Goal: Check status: Check status

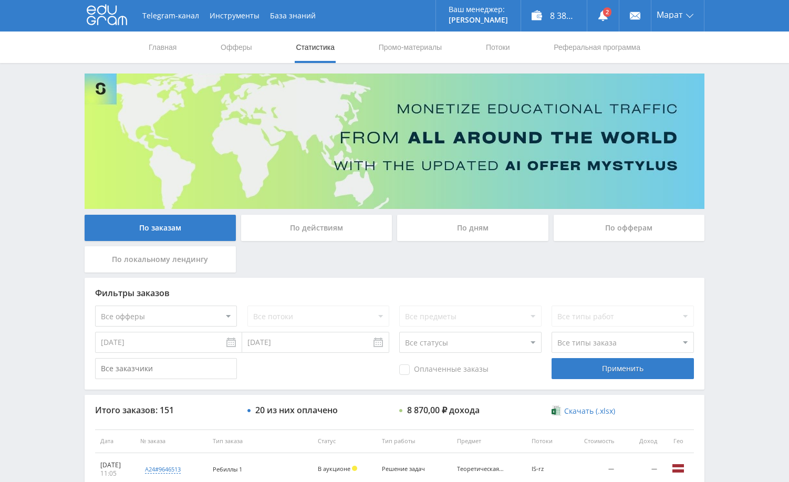
click at [739, 139] on div "Telegram-канал Инструменты База знаний Ваш менеджер: Alex Alex Online @edugram_…" at bounding box center [394, 441] width 789 height 882
click at [602, 24] on link at bounding box center [604, 16] width 32 height 32
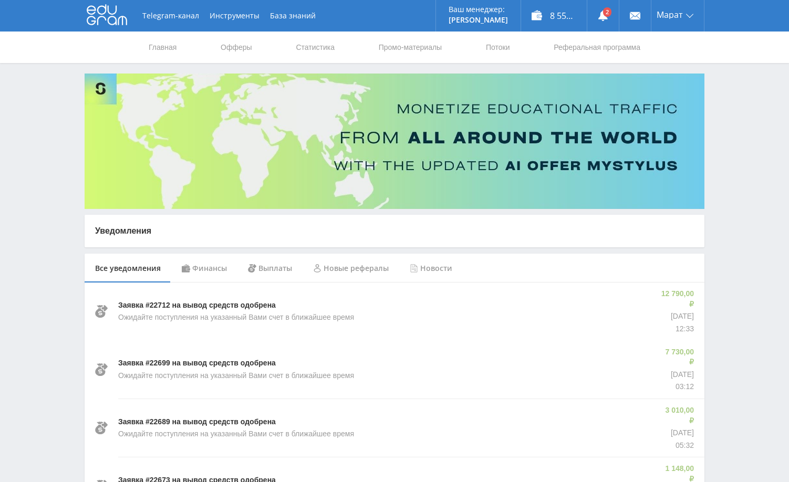
click at [221, 269] on div "Финансы" at bounding box center [204, 268] width 66 height 29
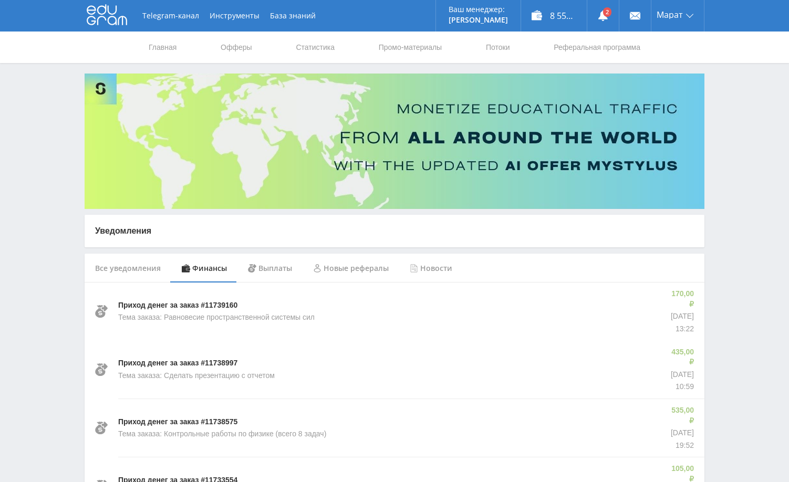
click at [304, 43] on link "Статистика" at bounding box center [315, 48] width 41 height 32
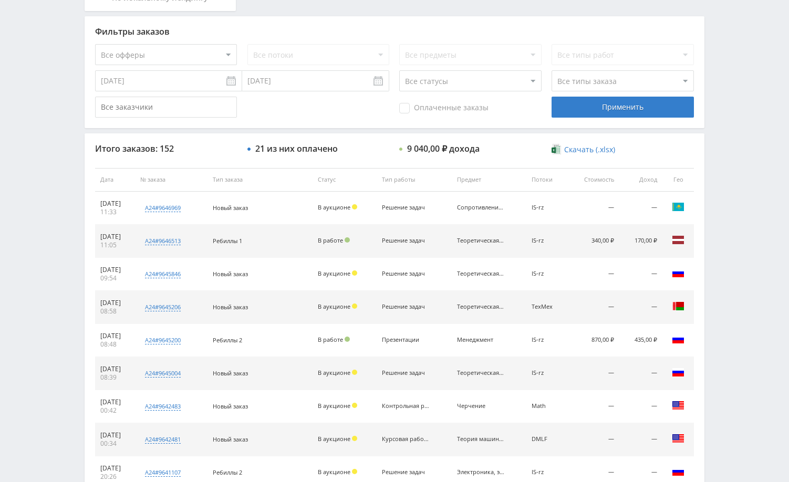
scroll to position [263, 0]
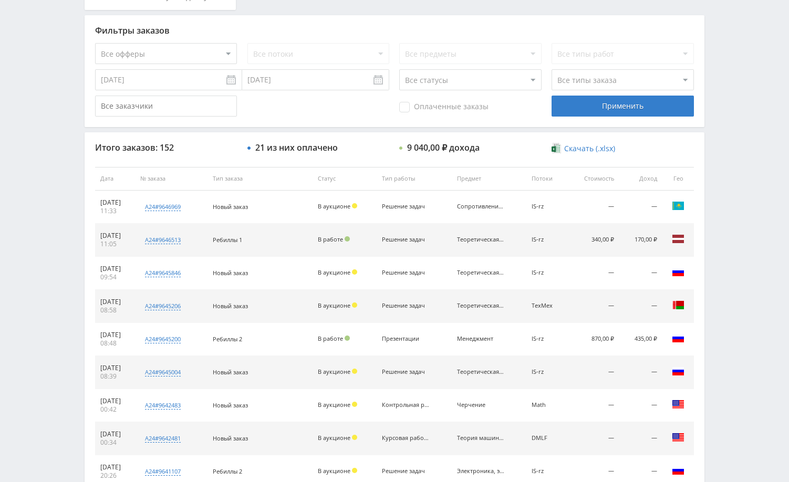
click at [731, 196] on div "Telegram-канал Инструменты База знаний Ваш менеджер: [PERSON_NAME] Online @edug…" at bounding box center [394, 178] width 789 height 882
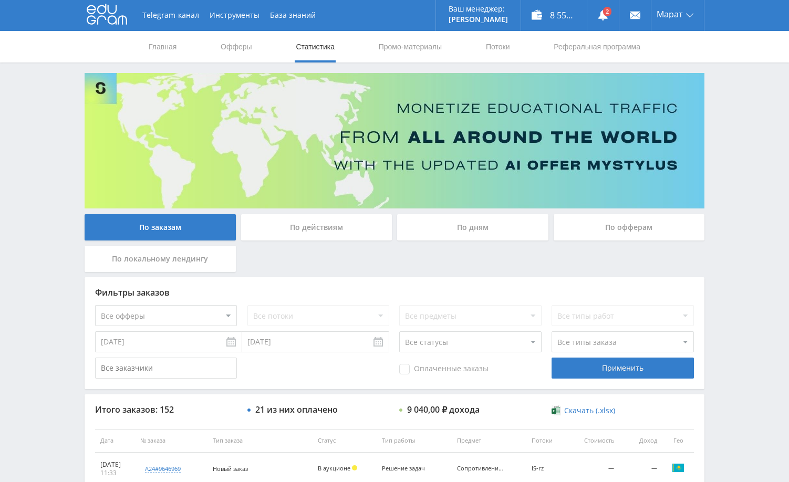
scroll to position [0, 0]
click at [732, 168] on div "Telegram-канал Инструменты База знаний Ваш менеджер: [PERSON_NAME] Online @edug…" at bounding box center [394, 441] width 789 height 882
click at [496, 230] on div "По дням" at bounding box center [472, 228] width 151 height 26
click at [0, 0] on input "По дням" at bounding box center [0, 0] width 0 height 0
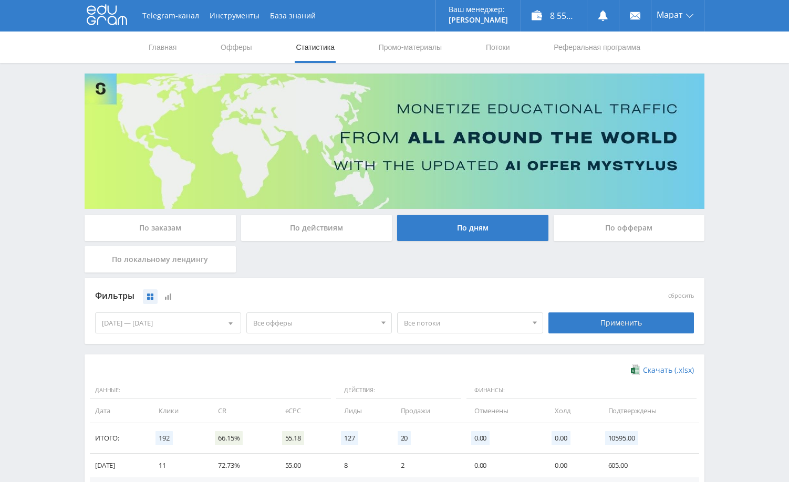
click at [753, 196] on div "Telegram-канал Инструменты База знаний Ваш менеджер: [PERSON_NAME] Online @edug…" at bounding box center [394, 344] width 789 height 688
click at [317, 46] on link "Статистика" at bounding box center [315, 48] width 41 height 32
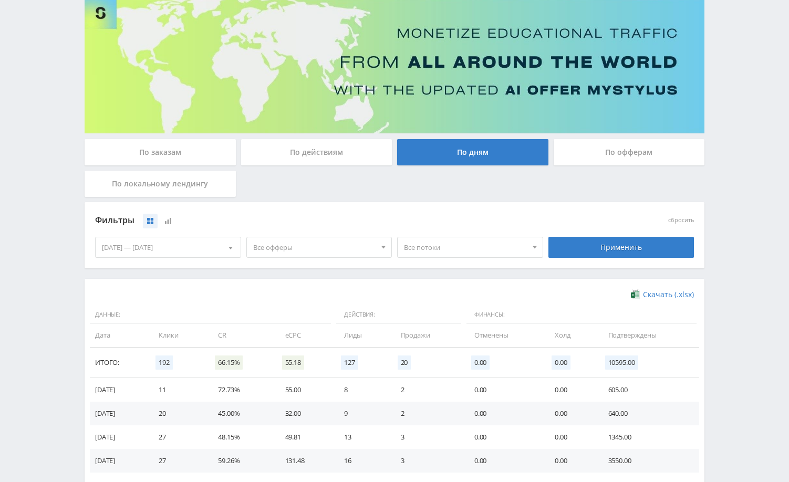
scroll to position [206, 0]
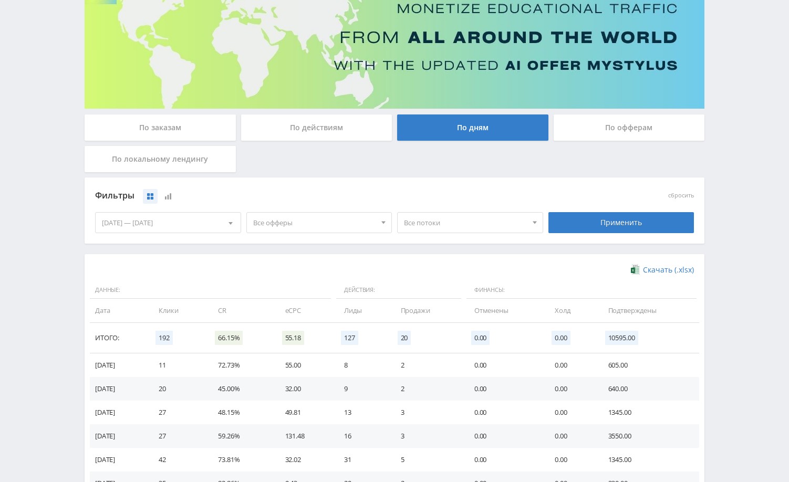
click at [167, 129] on div "По заказам" at bounding box center [160, 128] width 151 height 26
click at [0, 0] on input "По заказам" at bounding box center [0, 0] width 0 height 0
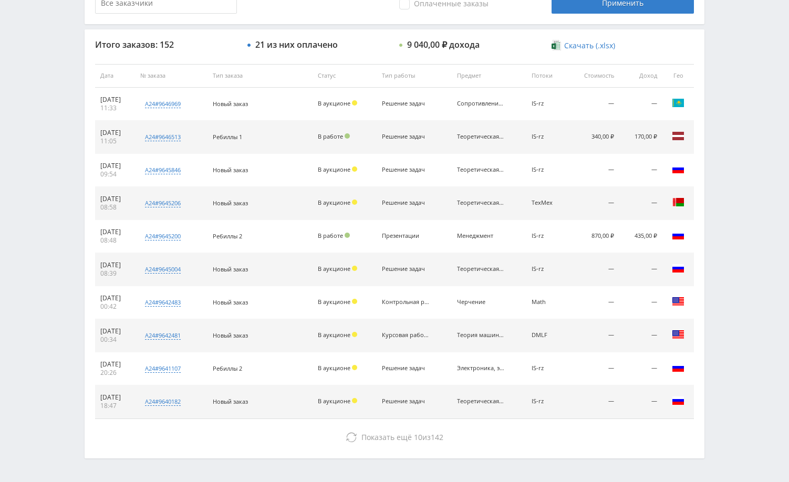
scroll to position [347, 0]
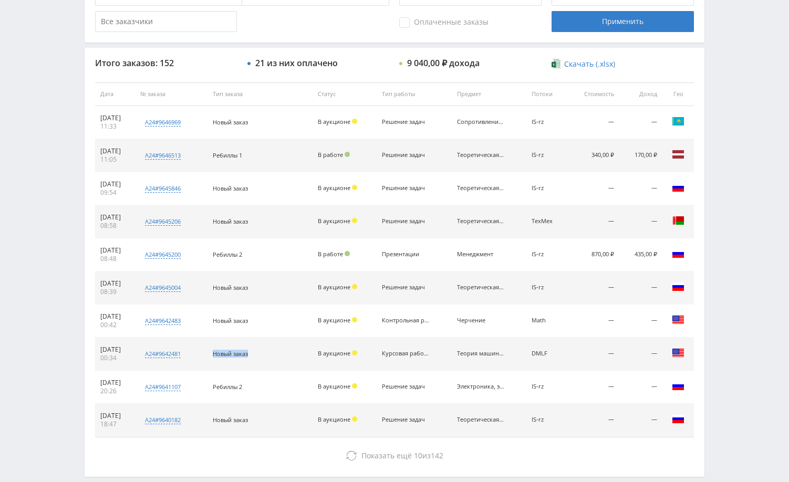
drag, startPoint x: 224, startPoint y: 356, endPoint x: 262, endPoint y: 356, distance: 38.4
click at [262, 356] on td "Новый заказ" at bounding box center [260, 354] width 105 height 33
click at [248, 288] on span "Новый заказ" at bounding box center [230, 288] width 35 height 8
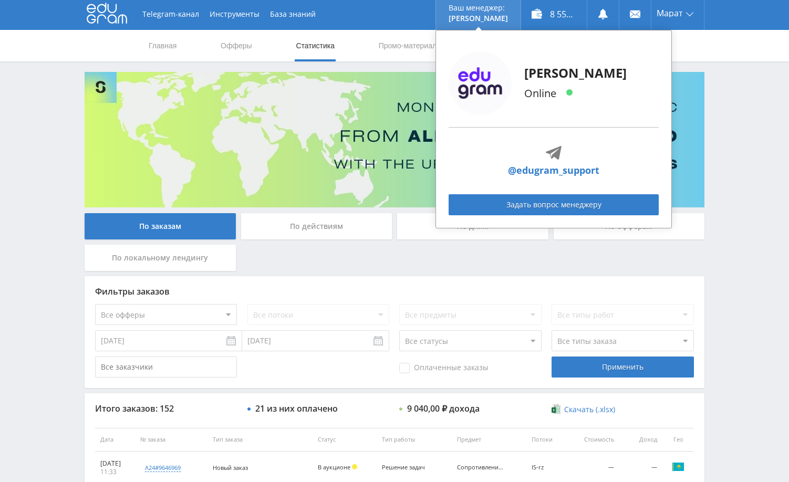
scroll to position [0, 0]
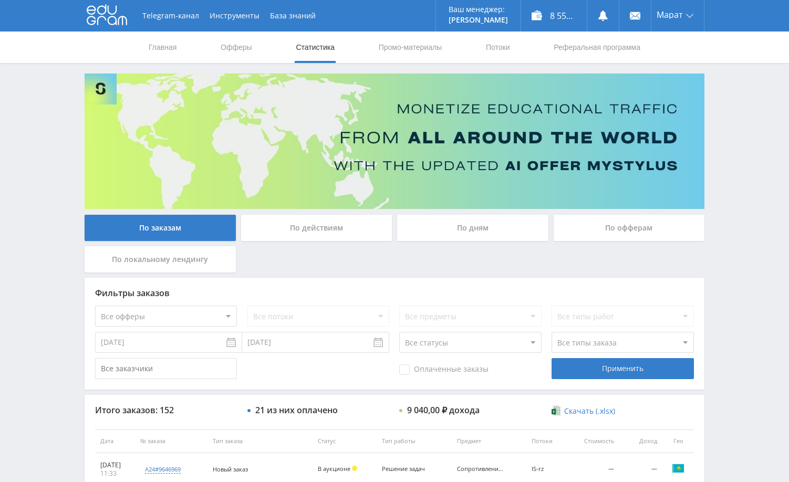
click at [761, 121] on div "Telegram-канал Инструменты База знаний Ваш менеджер: Alex Alex Online @edugram_…" at bounding box center [394, 441] width 789 height 882
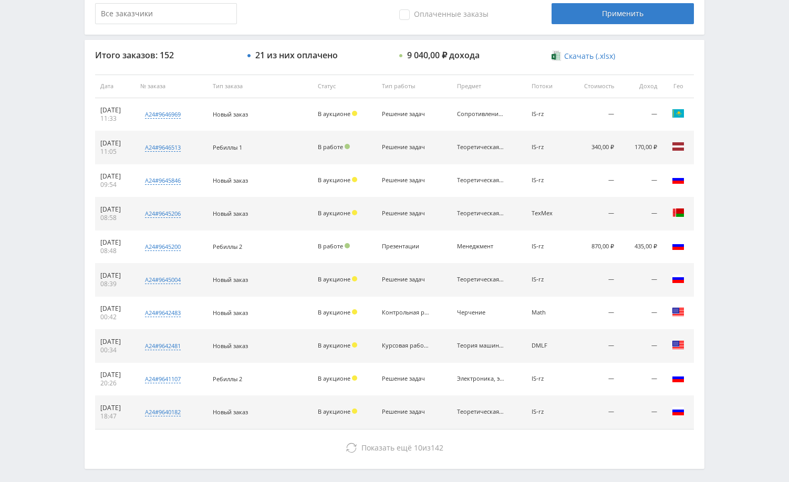
scroll to position [368, 0]
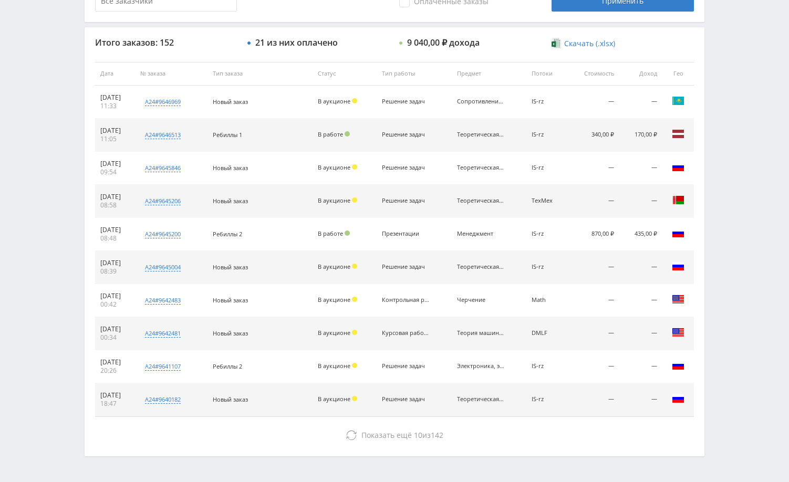
click at [707, 141] on div "По заказам По действиям По дням По офферам По локальному лендингу Фильтры заказ…" at bounding box center [394, 81] width 631 height 751
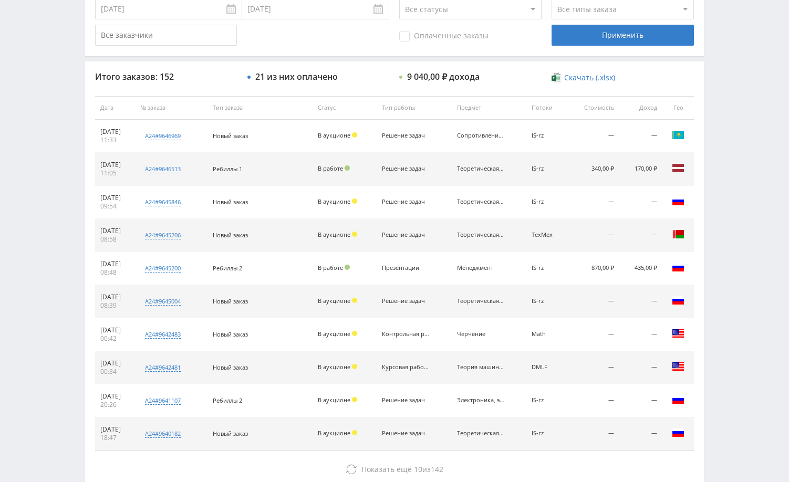
scroll to position [315, 0]
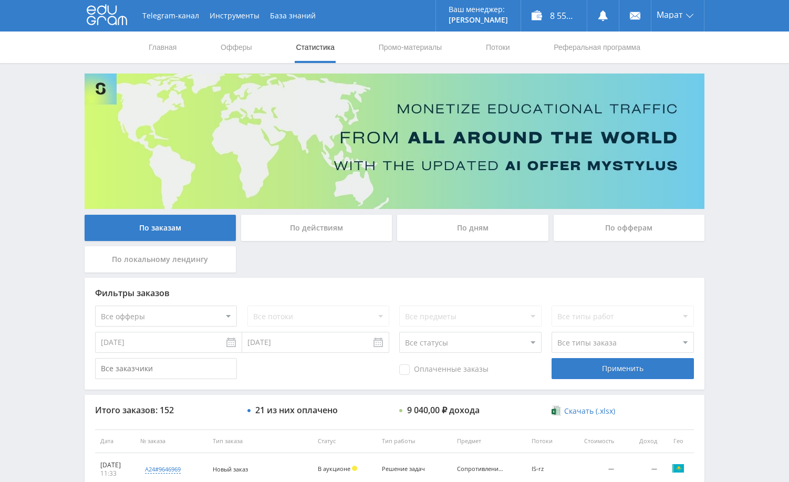
click at [721, 200] on div "Telegram-канал Инструменты База знаний Ваш менеджер: [PERSON_NAME] Alex Online …" at bounding box center [394, 441] width 789 height 882
click at [721, 135] on div "Telegram-канал Инструменты База знаний Ваш менеджер: [PERSON_NAME] Alex Online …" at bounding box center [394, 441] width 789 height 882
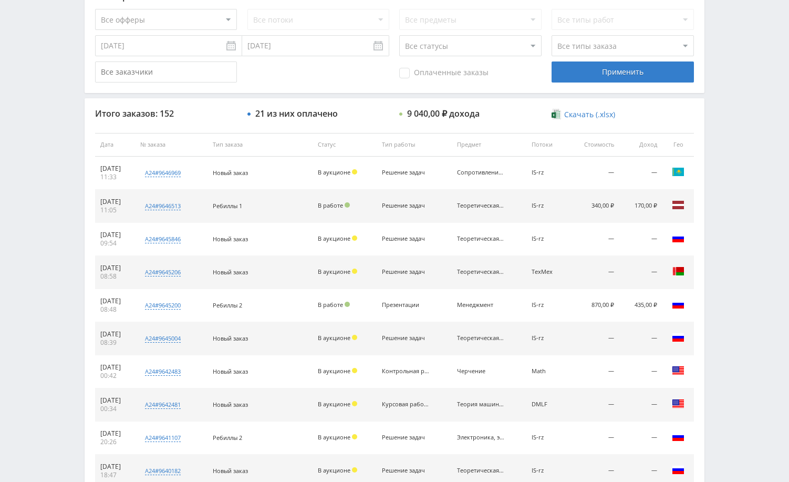
scroll to position [315, 0]
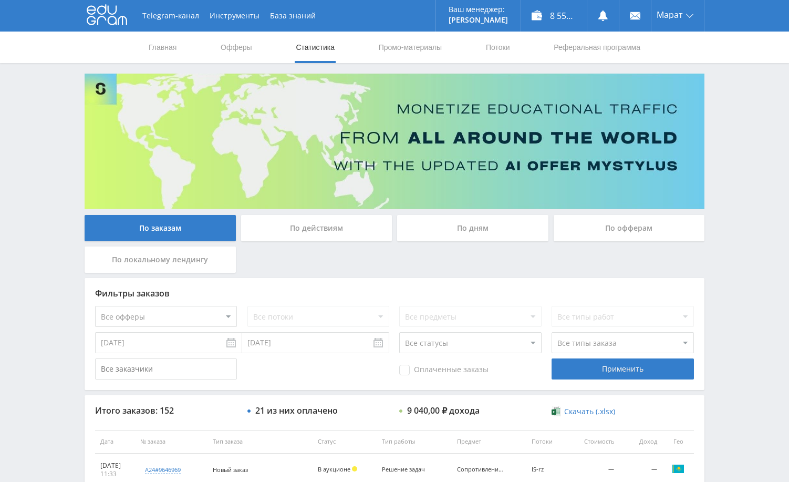
click at [722, 158] on div "Telegram-канал Инструменты База знаний Ваш менеджер: [PERSON_NAME] Online @edug…" at bounding box center [394, 441] width 789 height 882
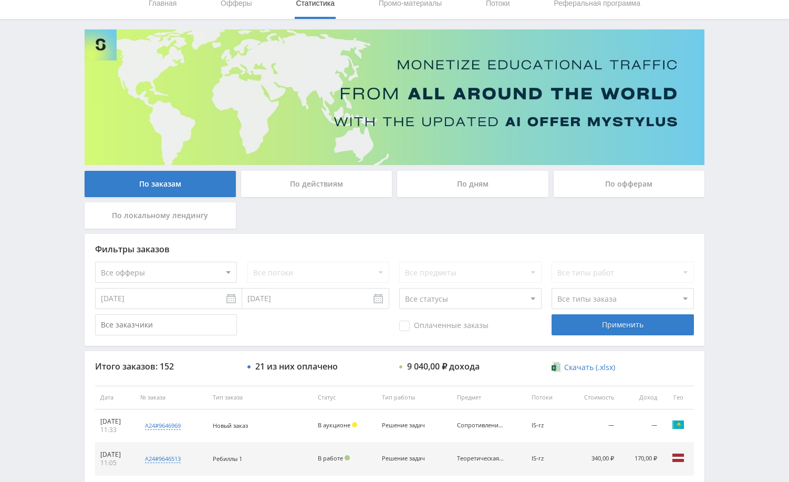
scroll to position [105, 0]
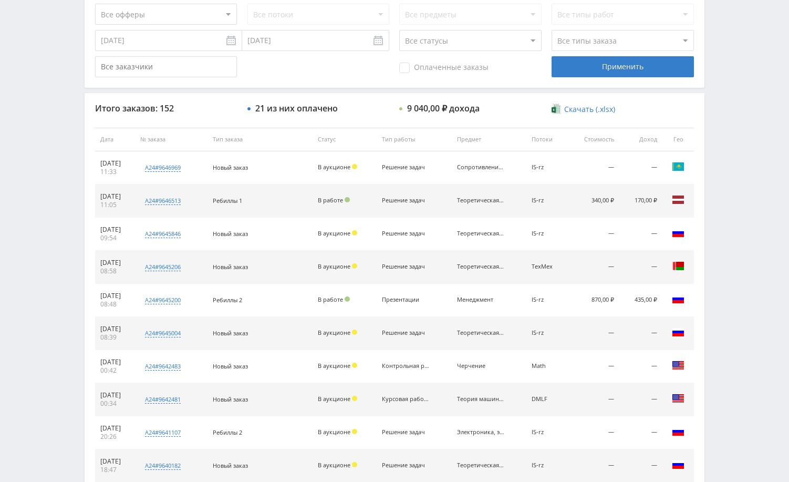
scroll to position [401, 0]
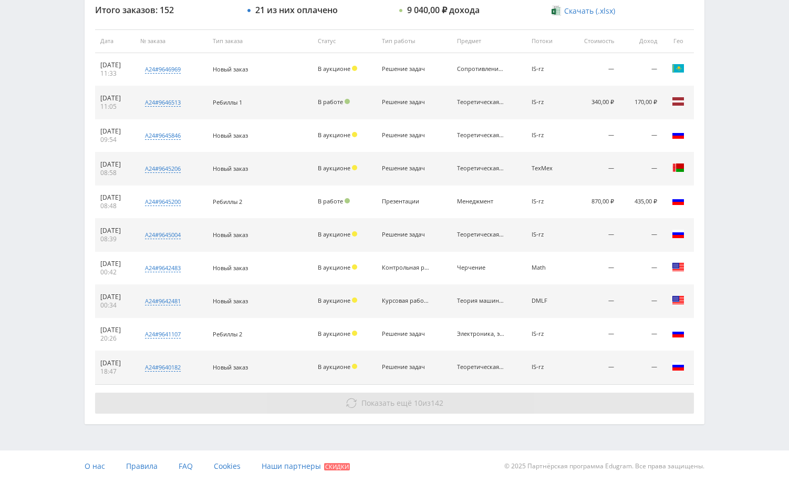
click at [621, 400] on button "Показать ещё 10 из 142" at bounding box center [394, 403] width 599 height 21
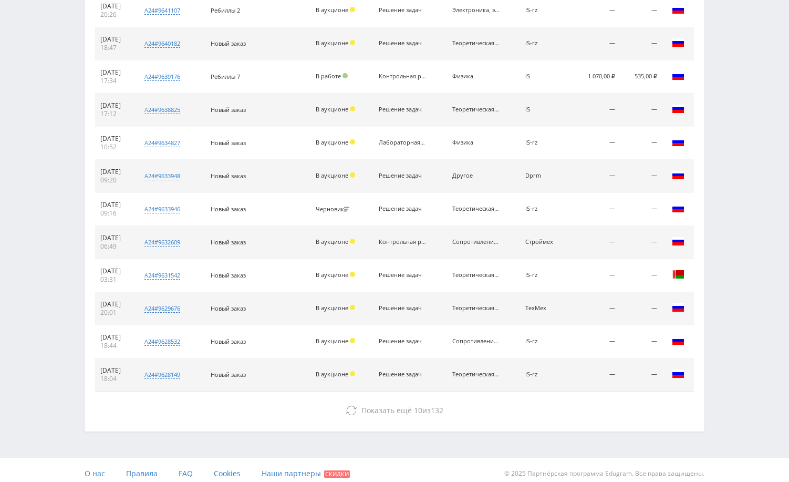
scroll to position [732, 0]
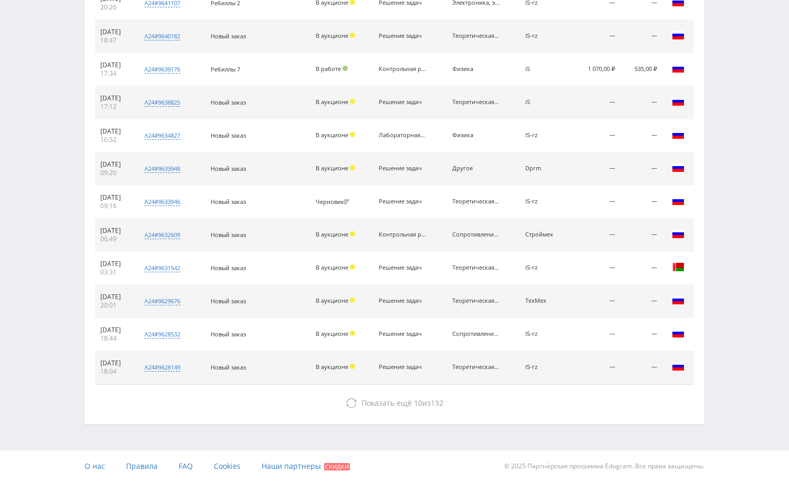
click at [625, 418] on div "Итого заказов: 152 21 из них оплачено 9 040,00 ₽ дохода Скачать (.xlsx) Дата № …" at bounding box center [395, 44] width 620 height 760
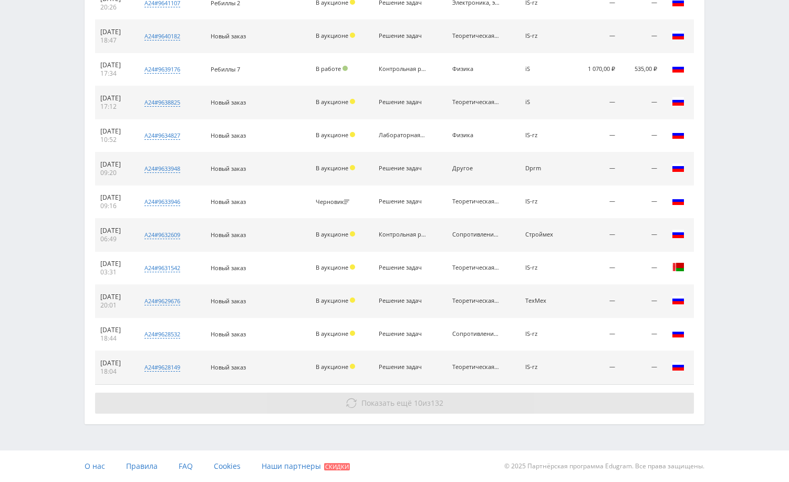
click at [622, 405] on button "Показать ещё 10 из 132" at bounding box center [394, 403] width 599 height 21
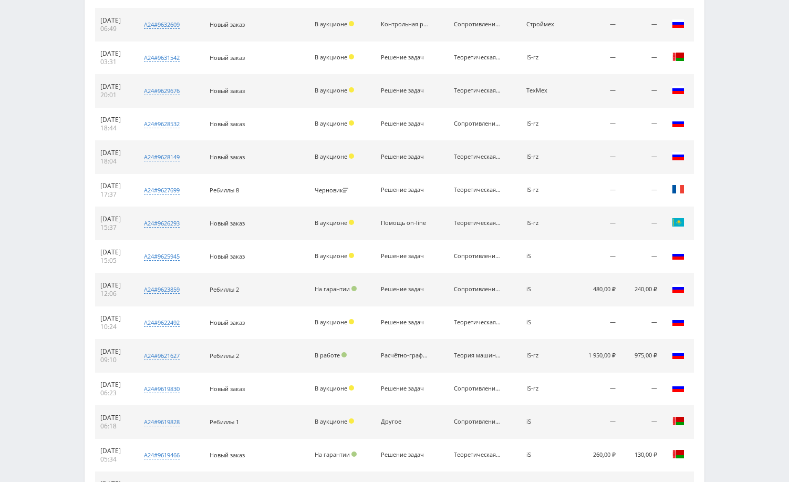
scroll to position [1063, 0]
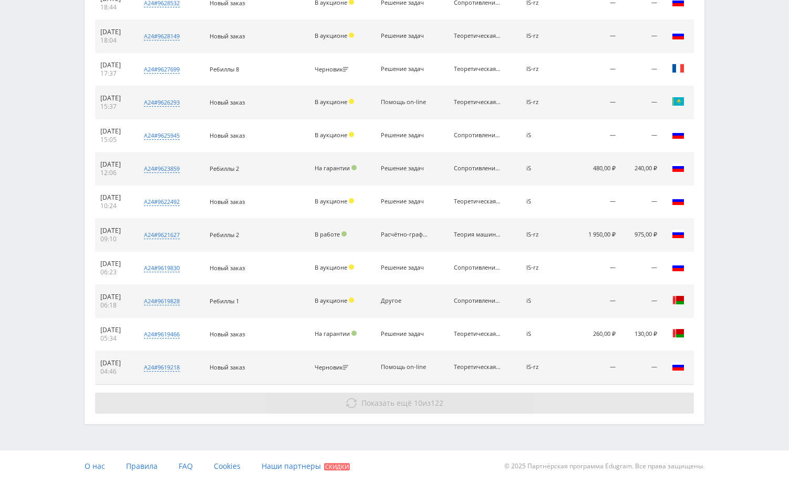
click at [619, 404] on button "Показать ещё 10 из 122" at bounding box center [394, 403] width 599 height 21
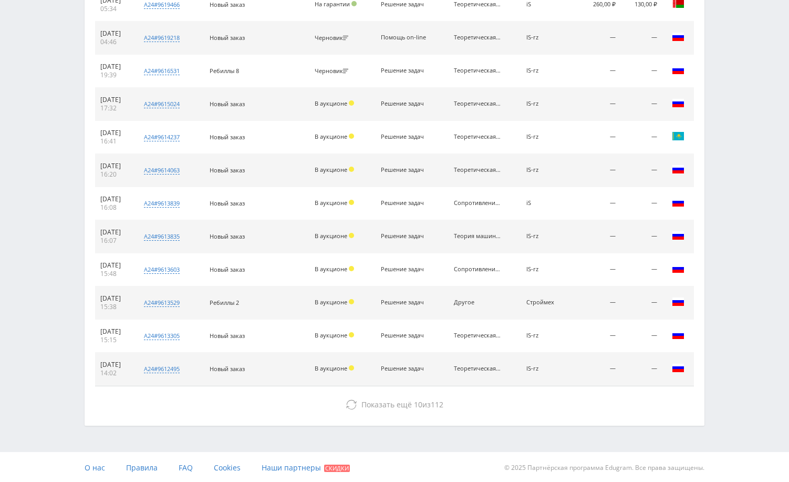
scroll to position [1394, 0]
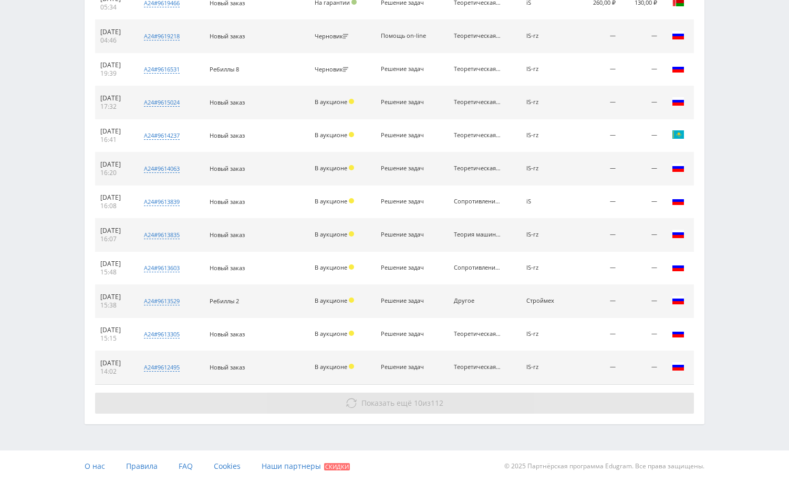
click at [605, 405] on button "Показать ещё 10 из 112" at bounding box center [394, 403] width 599 height 21
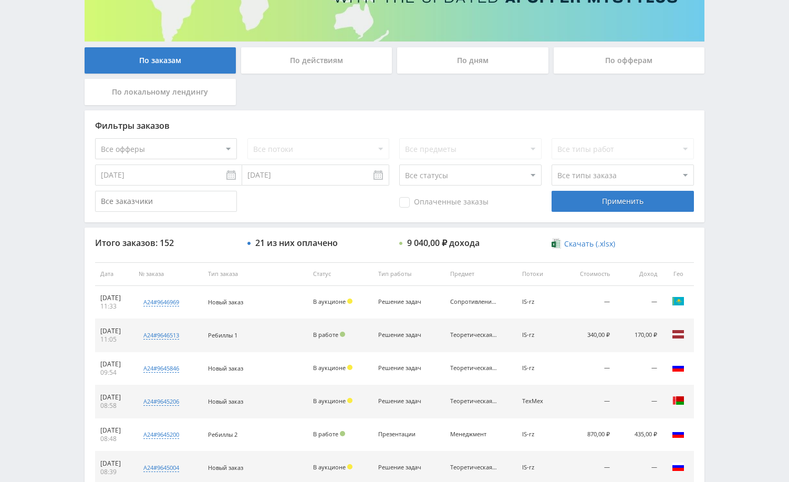
scroll to position [93, 0]
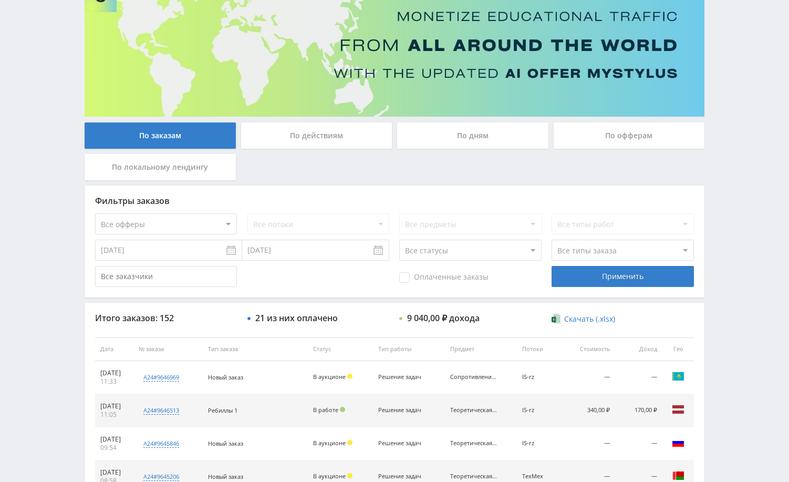
click at [449, 274] on span "Оплаченные заказы" at bounding box center [443, 277] width 89 height 11
click at [0, 0] on input "Оплаченные заказы" at bounding box center [0, 0] width 0 height 0
click at [584, 282] on div "Применить" at bounding box center [623, 276] width 142 height 21
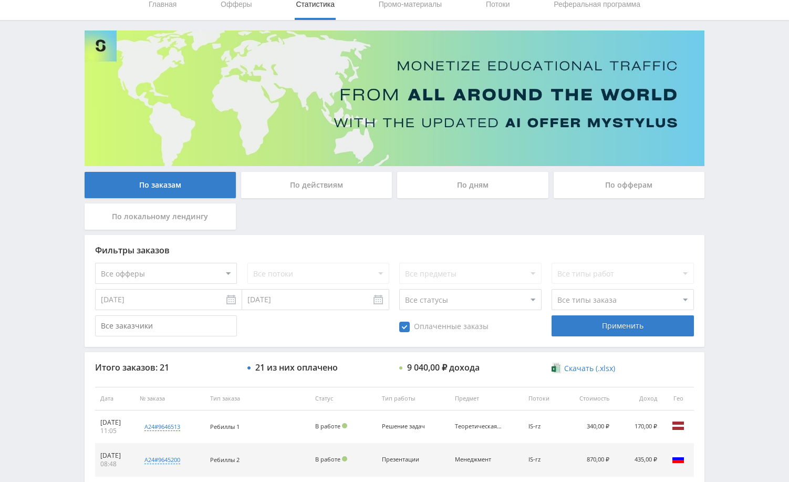
scroll to position [0, 0]
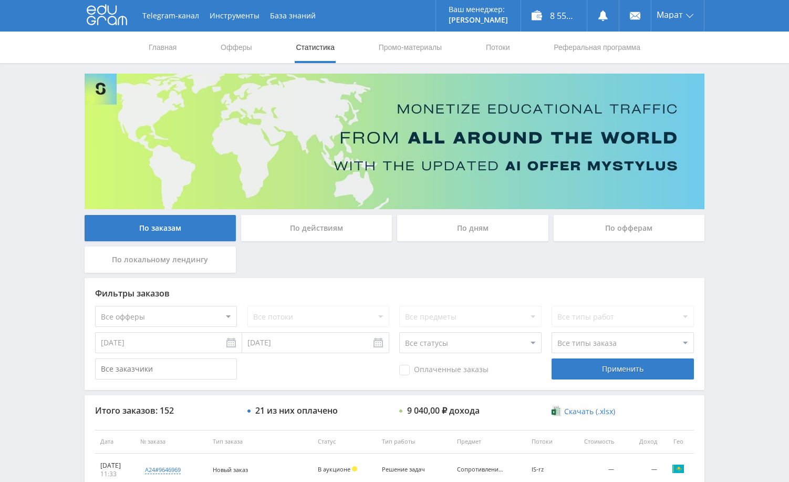
click at [744, 245] on div "Telegram-канал Инструменты База знаний Ваш менеджер: [PERSON_NAME] Online @edug…" at bounding box center [394, 441] width 789 height 882
click at [744, 129] on div "Telegram-канал Инструменты База знаний Ваш менеджер: [PERSON_NAME] Online @edug…" at bounding box center [394, 441] width 789 height 882
click at [731, 101] on div "Telegram-канал Инструменты База знаний Ваш менеджер: [PERSON_NAME] Online @edug…" at bounding box center [394, 441] width 789 height 882
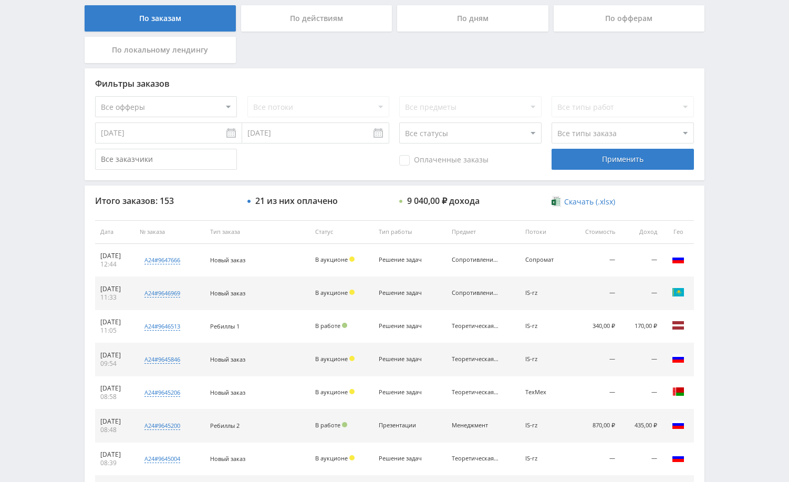
scroll to position [210, 0]
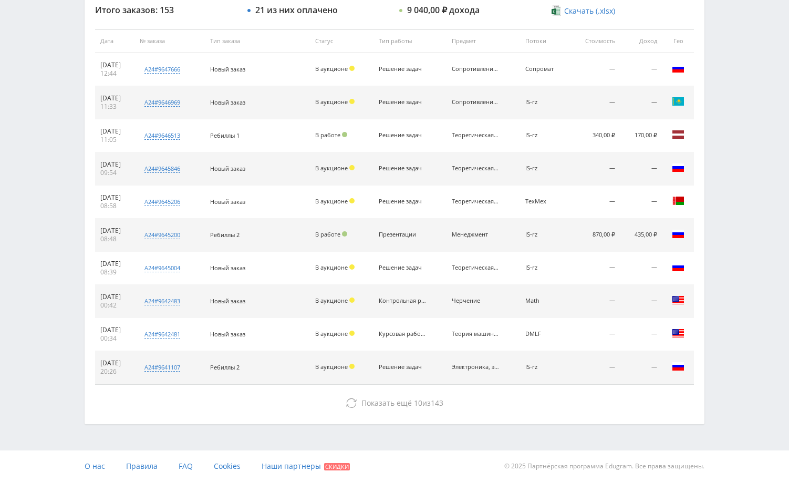
scroll to position [243, 0]
